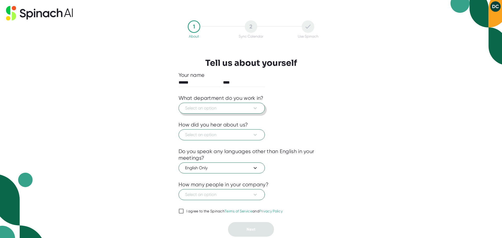
click at [256, 110] on icon at bounding box center [255, 108] width 6 height 6
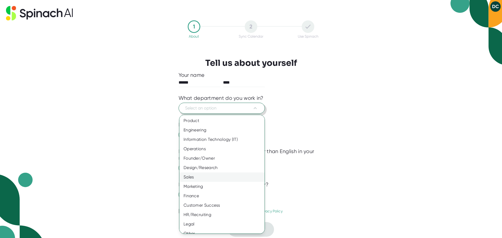
click at [240, 178] on div "Sales" at bounding box center [223, 176] width 89 height 9
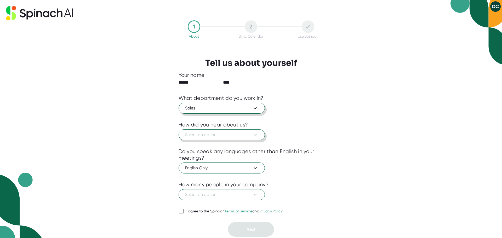
click at [242, 137] on span "Select an option" at bounding box center [221, 135] width 73 height 6
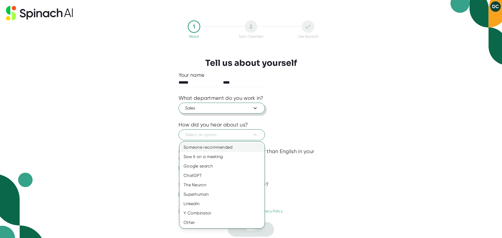
click at [238, 147] on div "Someone recommended" at bounding box center [221, 147] width 85 height 9
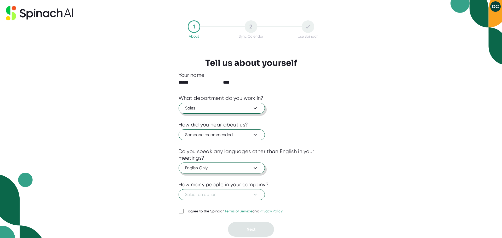
click at [246, 169] on span "English Only" at bounding box center [221, 168] width 73 height 6
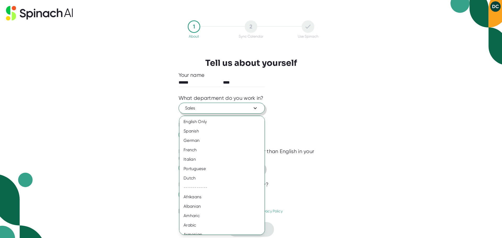
click at [246, 169] on div "Portuguese" at bounding box center [223, 168] width 89 height 9
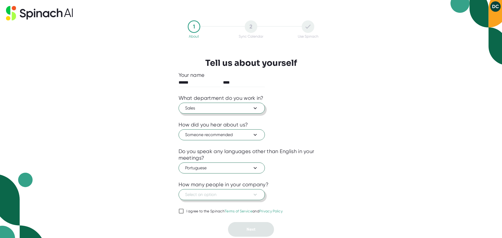
click at [226, 197] on span "Select an option" at bounding box center [221, 194] width 73 height 6
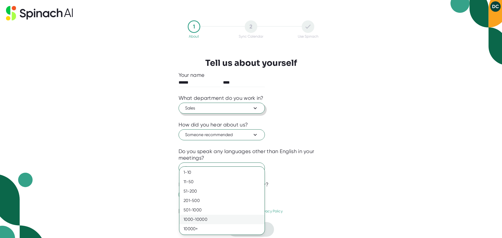
click at [222, 217] on div "1000-10000" at bounding box center [221, 219] width 85 height 9
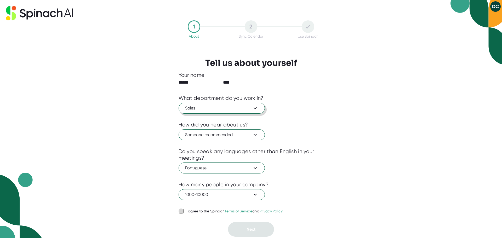
click at [182, 213] on input "I agree to the Spinach Terms of Service and Privacy Policy" at bounding box center [180, 211] width 5 height 6
checkbox input "true"
click at [253, 230] on span "Next" at bounding box center [250, 229] width 9 height 5
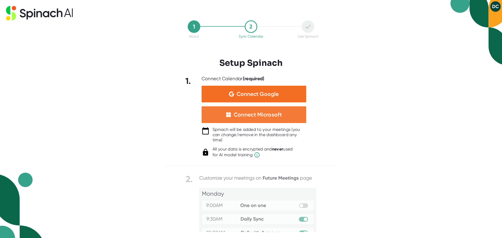
click at [259, 115] on div "Connect Microsoft" at bounding box center [258, 114] width 48 height 7
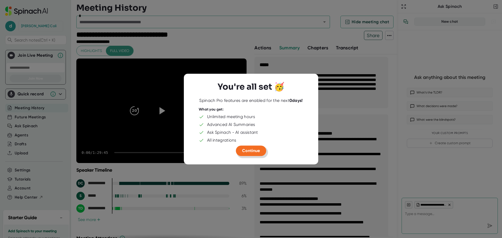
click at [256, 152] on span "Continue" at bounding box center [251, 150] width 18 height 5
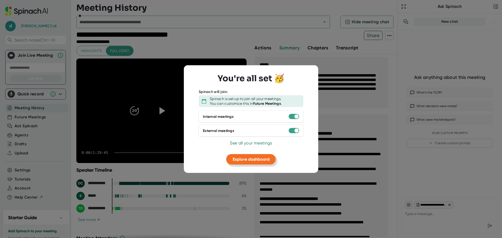
click at [255, 160] on span "Explore dashboard" at bounding box center [251, 159] width 37 height 5
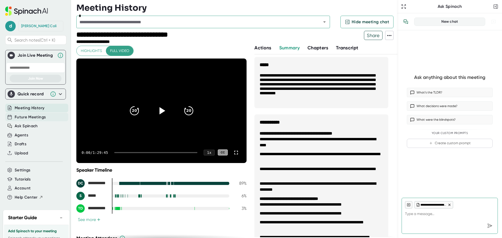
type textarea "x"
click at [40, 118] on span "Future Meetings" at bounding box center [30, 117] width 31 height 6
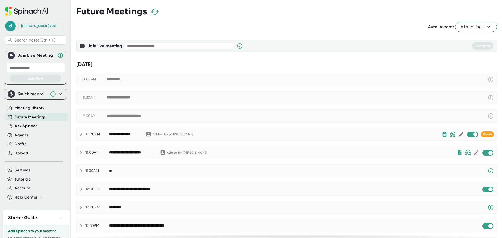
scroll to position [26, 0]
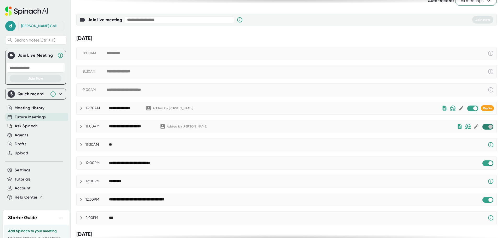
click at [483, 127] on input "checkbox" at bounding box center [490, 126] width 15 height 5
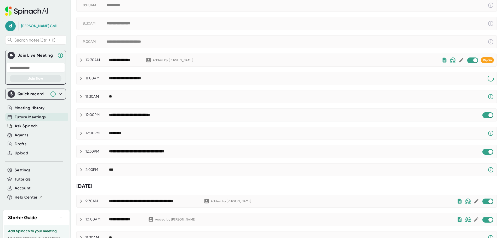
scroll to position [78, 0]
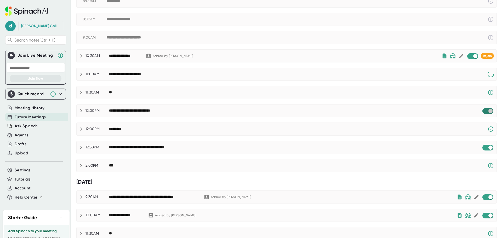
click at [483, 111] on input "checkbox" at bounding box center [490, 111] width 15 height 5
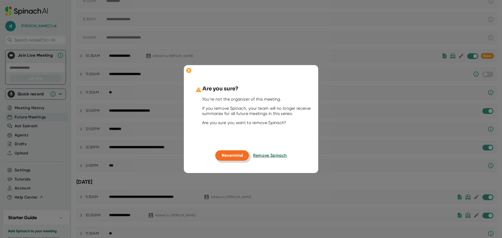
click at [238, 156] on span "Nevermind" at bounding box center [232, 155] width 21 height 5
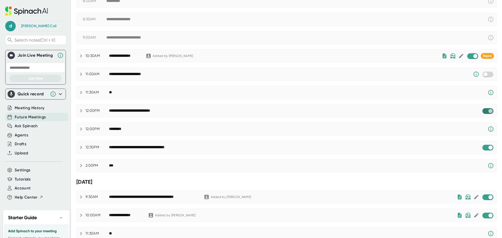
click at [483, 111] on input "checkbox" at bounding box center [490, 111] width 15 height 5
checkbox input "true"
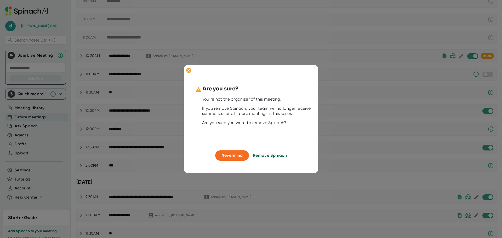
click at [272, 155] on span "Remove Spinach" at bounding box center [270, 155] width 34 height 5
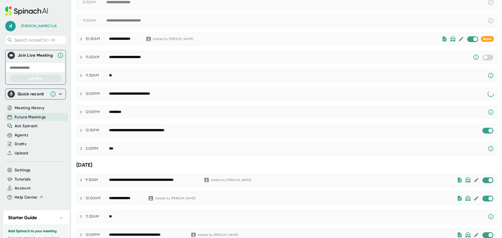
scroll to position [104, 0]
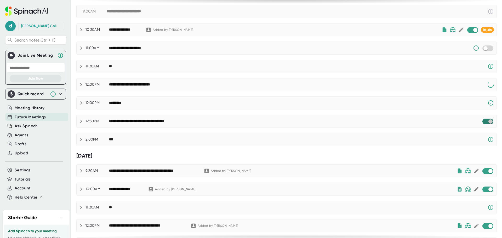
click at [483, 121] on input "checkbox" at bounding box center [490, 121] width 15 height 5
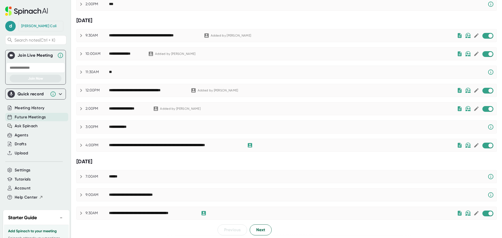
scroll to position [241, 0]
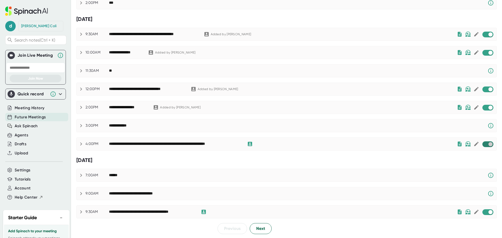
click at [483, 144] on input "checkbox" at bounding box center [490, 144] width 15 height 5
checkbox input "true"
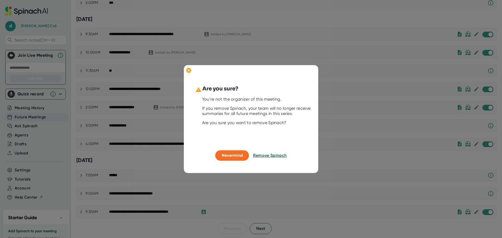
click at [273, 155] on span "Remove Spinach" at bounding box center [270, 155] width 34 height 5
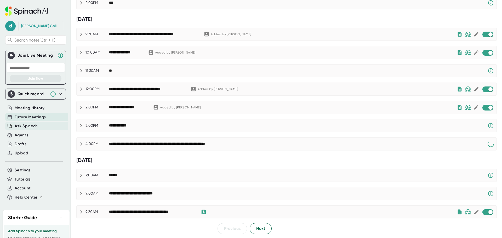
click at [25, 127] on span "Ask Spinach" at bounding box center [26, 126] width 23 height 6
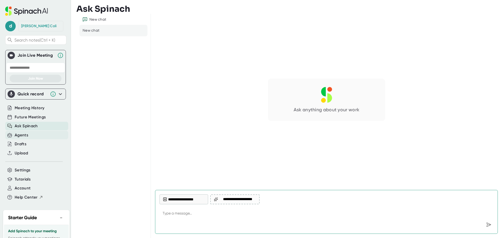
type textarea "x"
click at [33, 134] on div "Agents" at bounding box center [36, 135] width 63 height 9
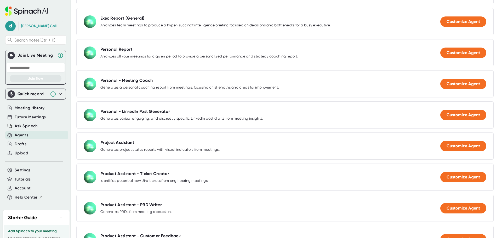
scroll to position [183, 0]
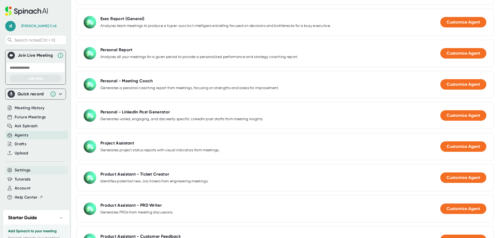
click at [37, 168] on div "Settings" at bounding box center [36, 170] width 63 height 9
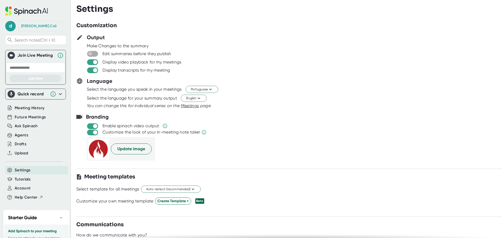
click at [95, 53] on input "checkbox" at bounding box center [90, 53] width 15 height 5
checkbox input "true"
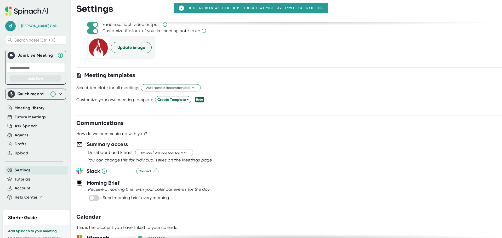
scroll to position [104, 0]
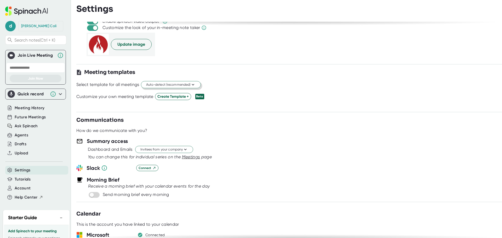
click at [189, 82] on span "Auto-detect (recommended)" at bounding box center [170, 84] width 49 height 5
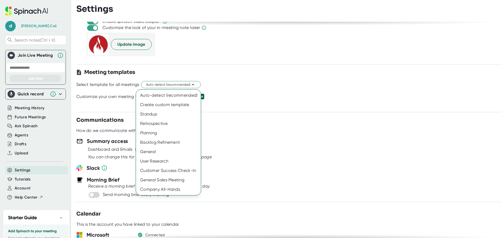
click at [280, 78] on div at bounding box center [251, 119] width 502 height 238
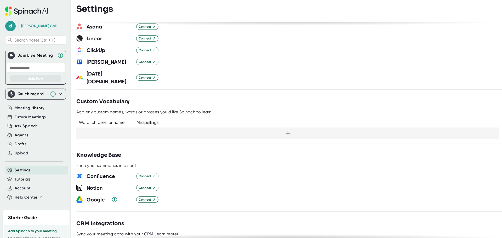
scroll to position [366, 0]
click at [31, 134] on div "Agents" at bounding box center [36, 135] width 63 height 9
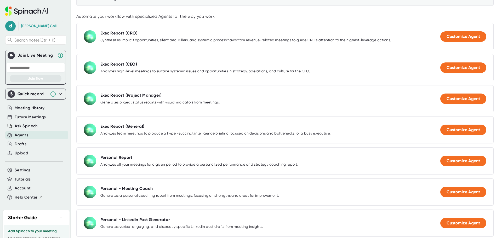
scroll to position [78, 0]
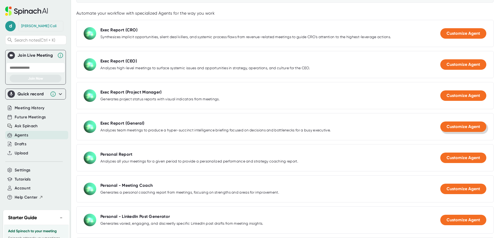
click at [462, 129] on button "Customize Agent" at bounding box center [463, 126] width 46 height 10
select select "15:00"
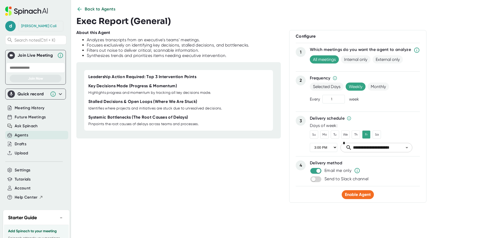
scroll to position [7, 0]
click at [393, 59] on span "External only" at bounding box center [387, 59] width 30 height 8
click at [323, 59] on span "All meetings" at bounding box center [324, 59] width 29 height 8
click at [354, 194] on span "Enable Agent" at bounding box center [358, 194] width 26 height 5
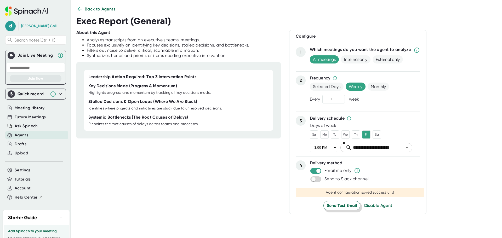
click at [344, 205] on span "Send Test Email" at bounding box center [342, 205] width 30 height 6
click at [101, 10] on span "Back to Agents" at bounding box center [100, 9] width 31 height 6
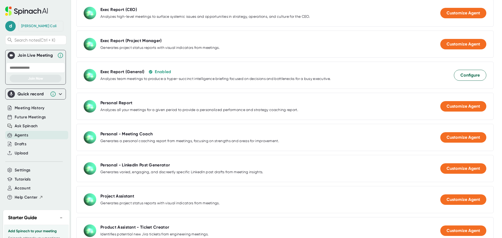
scroll to position [137, 0]
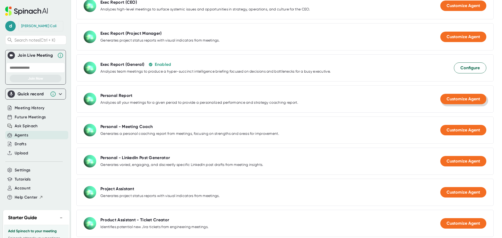
click at [455, 97] on span "Customize Agent" at bounding box center [462, 98] width 33 height 5
select select "15:00"
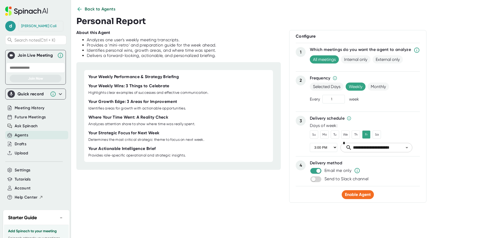
scroll to position [7, 0]
click at [366, 193] on span "Enable Agent" at bounding box center [358, 194] width 26 height 5
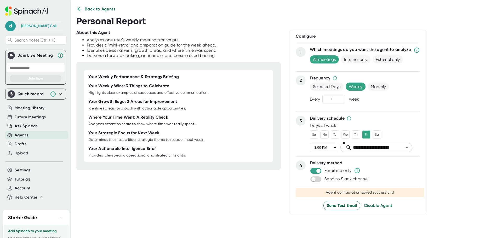
click at [81, 9] on icon at bounding box center [79, 9] width 6 height 6
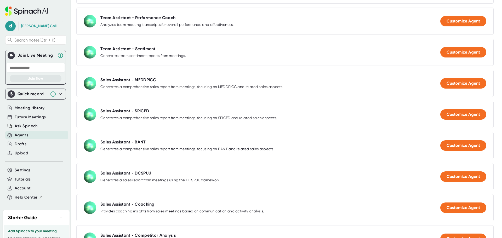
scroll to position [477, 0]
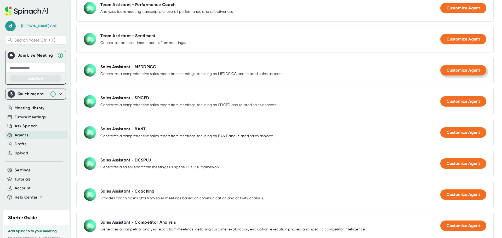
click at [457, 68] on span "Customize Agent" at bounding box center [462, 70] width 33 height 5
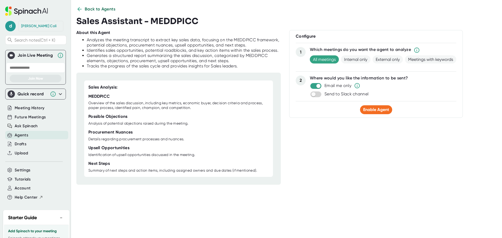
scroll to position [7, 0]
click at [380, 111] on span "Enable Agent" at bounding box center [376, 109] width 26 height 5
click at [107, 8] on span "Back to Agents" at bounding box center [100, 9] width 31 height 6
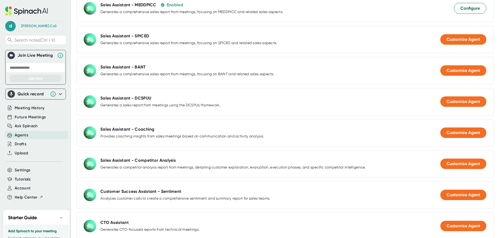
scroll to position [555, 0]
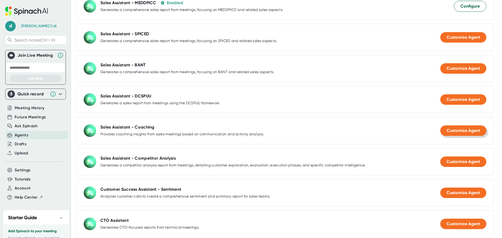
click at [451, 128] on span "Customize Agent" at bounding box center [462, 130] width 33 height 5
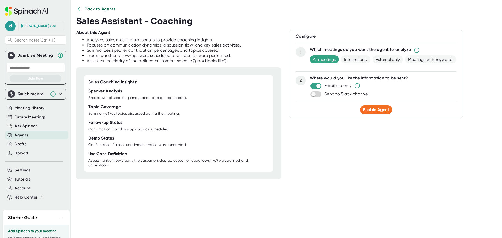
scroll to position [7, 0]
click at [385, 57] on span "External only" at bounding box center [387, 59] width 30 height 8
click at [376, 111] on span "Enable Agent" at bounding box center [376, 109] width 26 height 5
click at [375, 112] on span "Update Agent" at bounding box center [375, 110] width 27 height 5
click at [92, 9] on span "Back to Agents" at bounding box center [100, 9] width 31 height 6
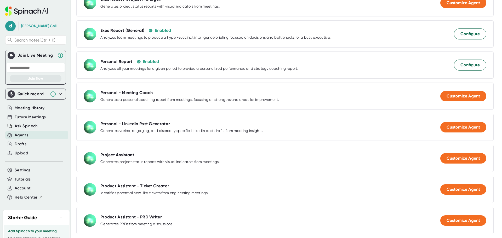
scroll to position [29, 0]
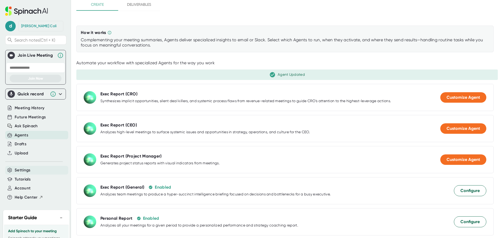
click at [38, 170] on div "Settings" at bounding box center [36, 170] width 63 height 9
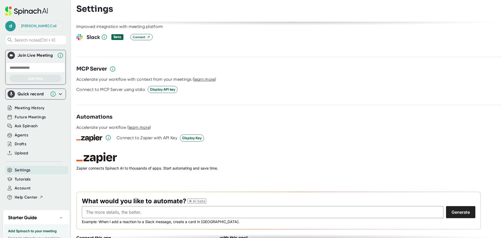
scroll to position [674, 0]
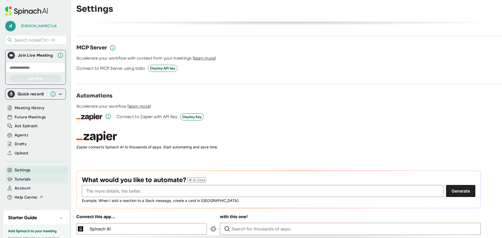
click at [43, 178] on div "Tutorials" at bounding box center [36, 179] width 63 height 9
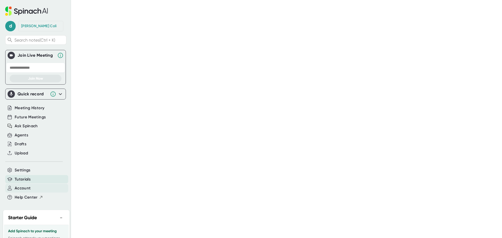
click at [36, 189] on div "Account" at bounding box center [36, 188] width 63 height 9
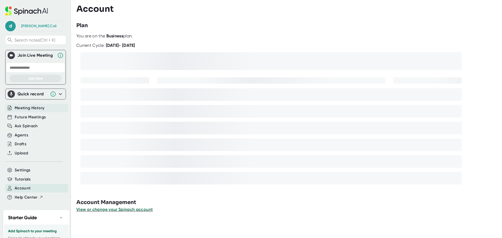
click at [28, 108] on span "Meeting History" at bounding box center [30, 108] width 30 height 6
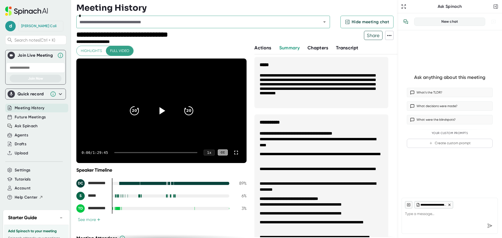
click at [26, 106] on span "Meeting History" at bounding box center [30, 108] width 30 height 6
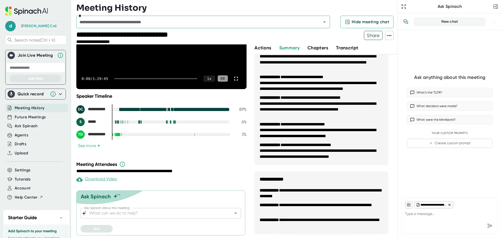
scroll to position [864, 0]
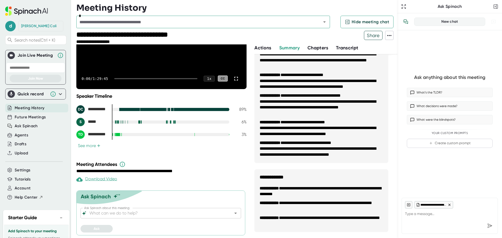
type textarea "x"
